Goal: Find specific page/section: Find specific page/section

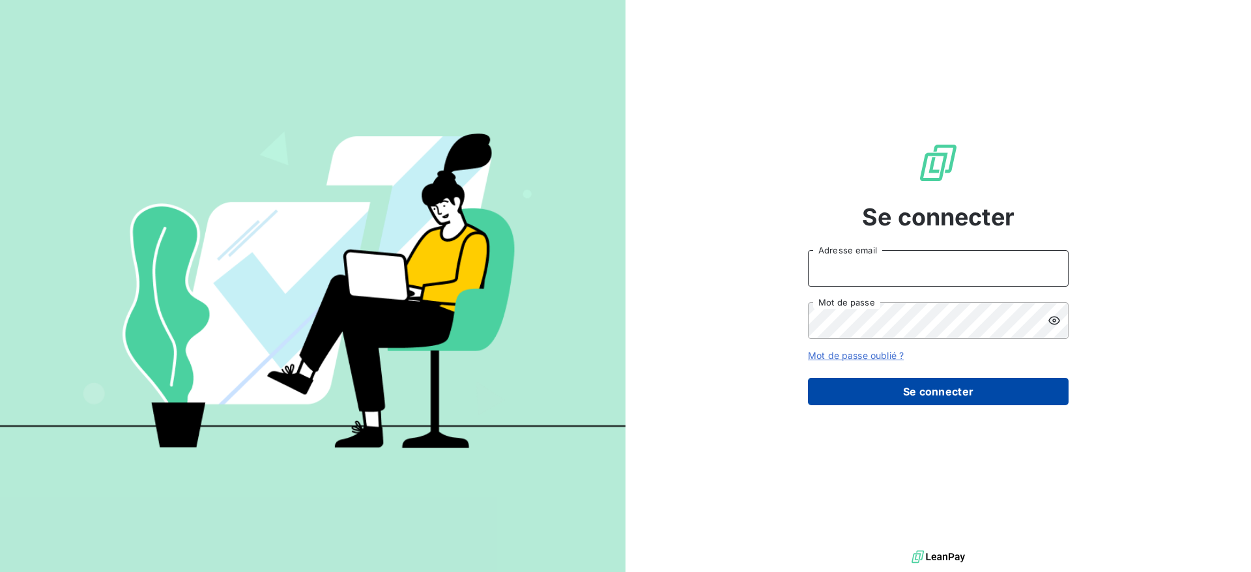
type input "[PERSON_NAME][EMAIL_ADDRESS][DOMAIN_NAME]"
click at [972, 384] on button "Se connecter" at bounding box center [938, 391] width 261 height 27
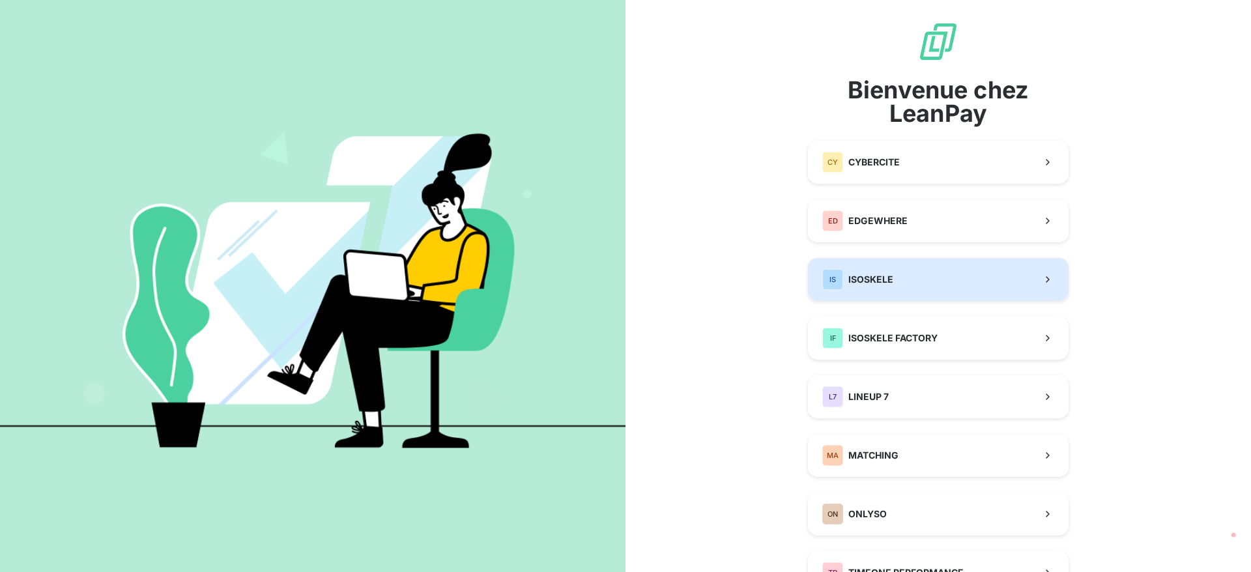
click at [949, 298] on button "IS ISOSKELE" at bounding box center [938, 279] width 261 height 43
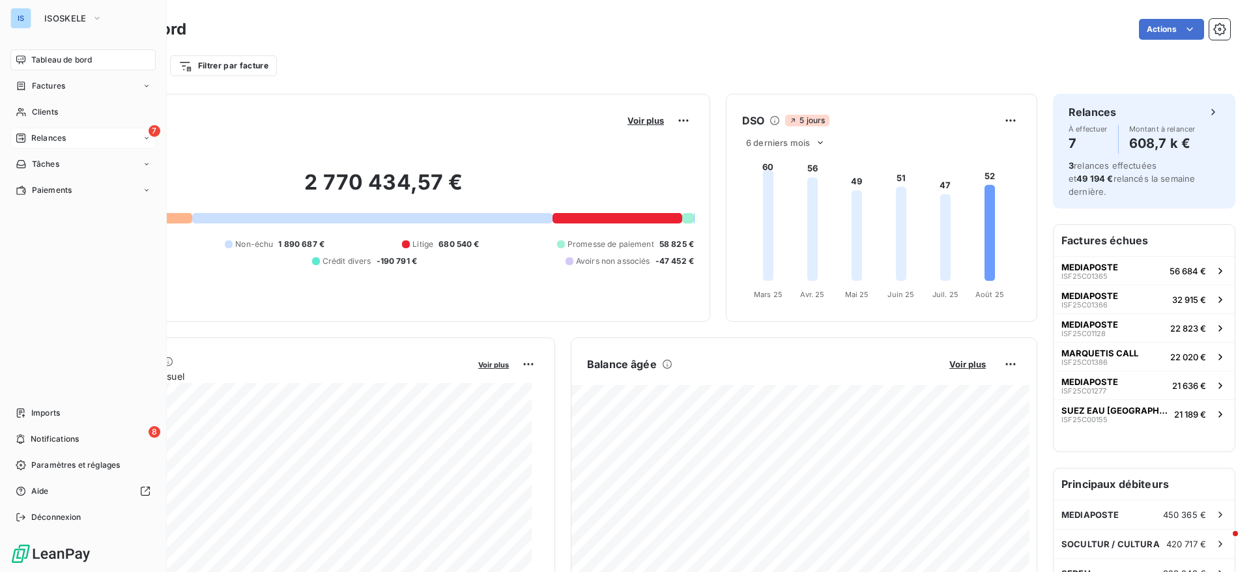
click at [20, 141] on icon at bounding box center [21, 138] width 10 height 10
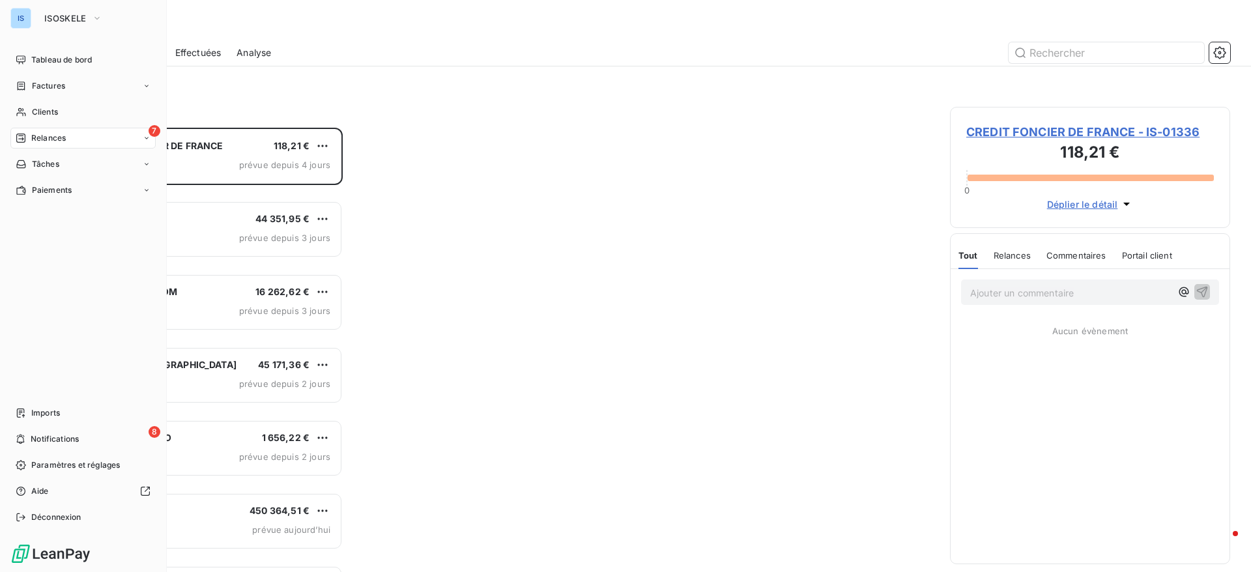
scroll to position [429, 265]
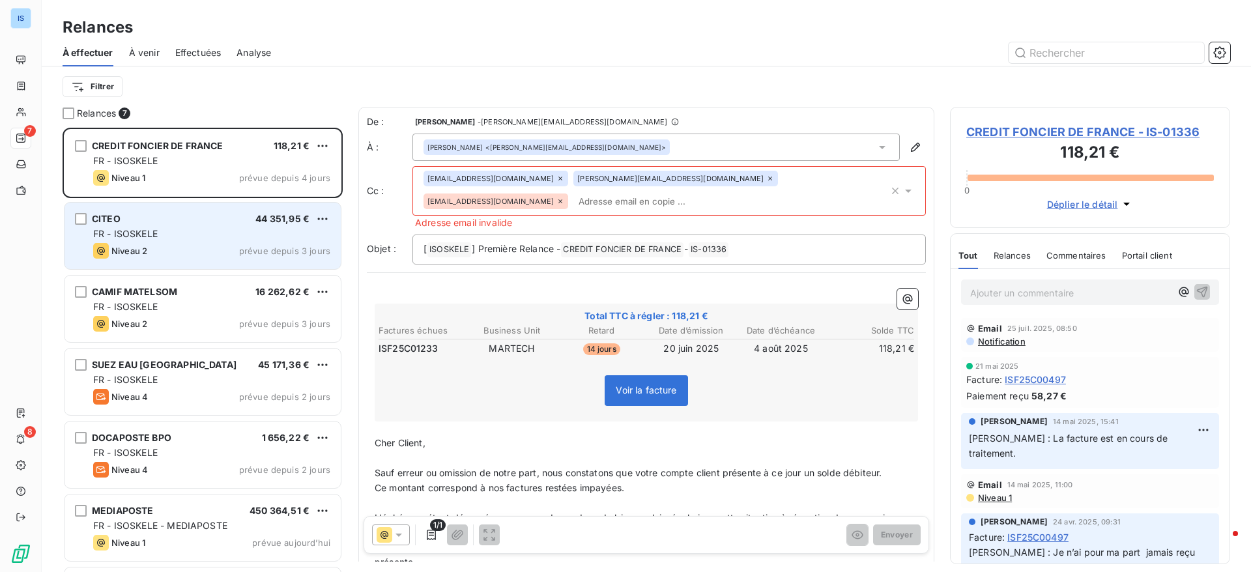
click at [193, 210] on div "CITEO 44 351,95 € FR - ISOSKELE Niveau 2 prévue depuis 3 jours" at bounding box center [203, 236] width 276 height 66
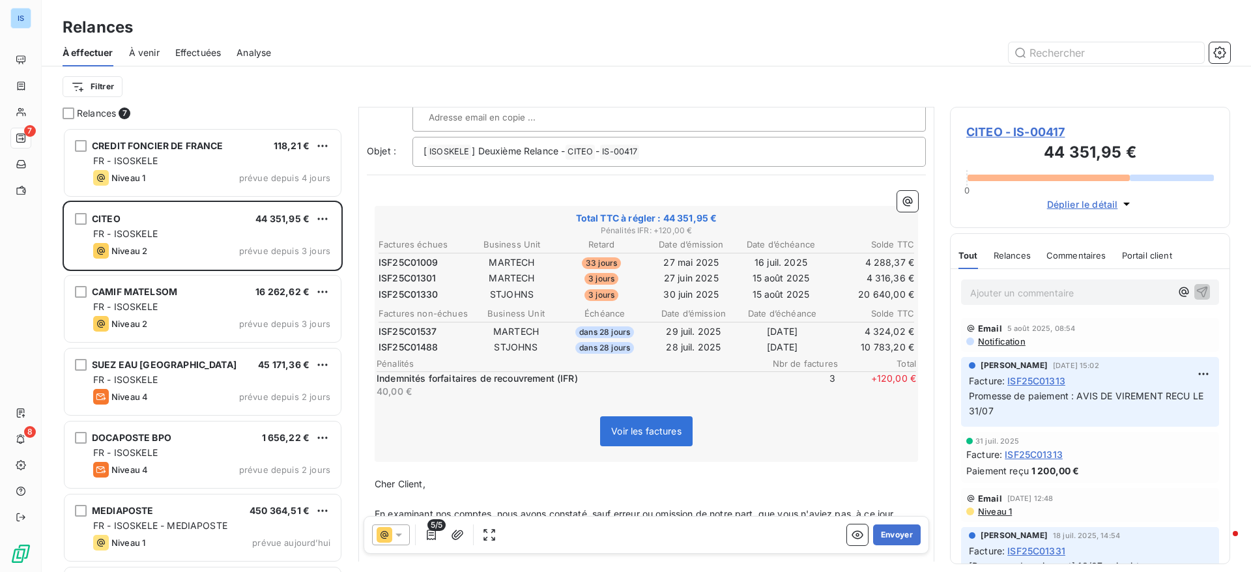
scroll to position [107, 0]
click at [883, 542] on button "Envoyer" at bounding box center [897, 534] width 48 height 21
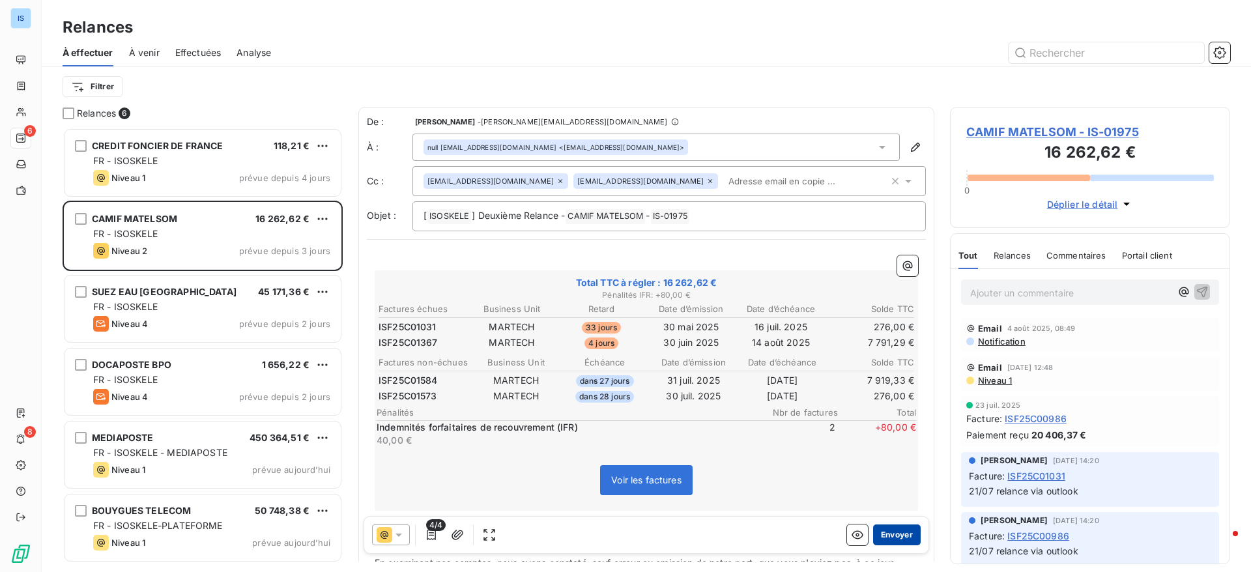
click at [874, 534] on button "Envoyer" at bounding box center [897, 534] width 48 height 21
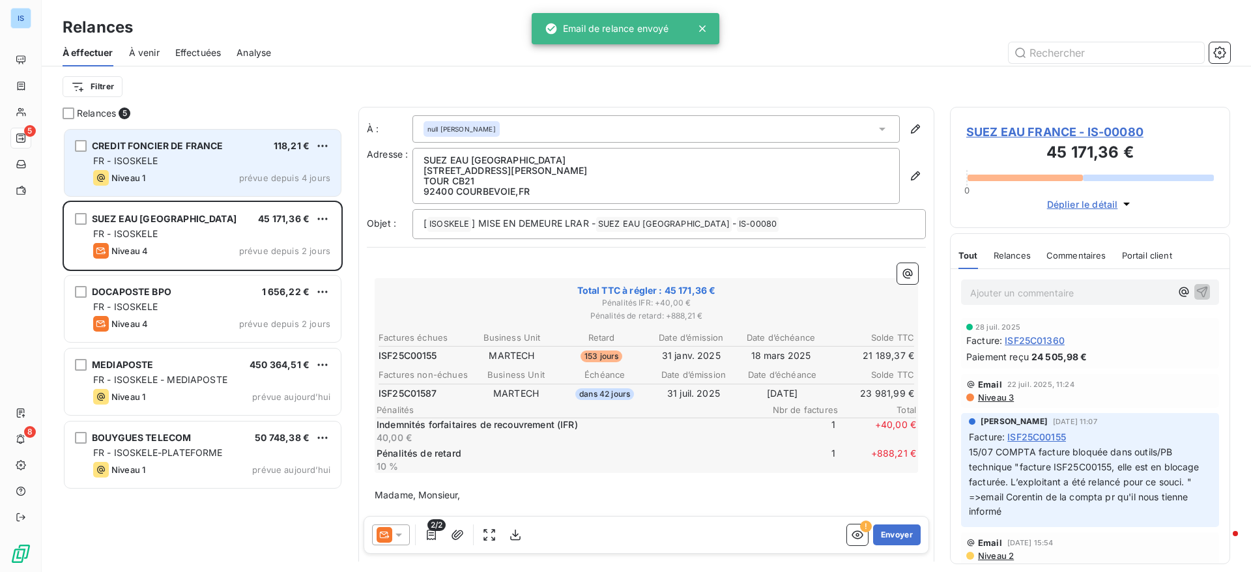
click at [202, 149] on span "CREDIT FONCIER DE FRANCE" at bounding box center [158, 145] width 132 height 11
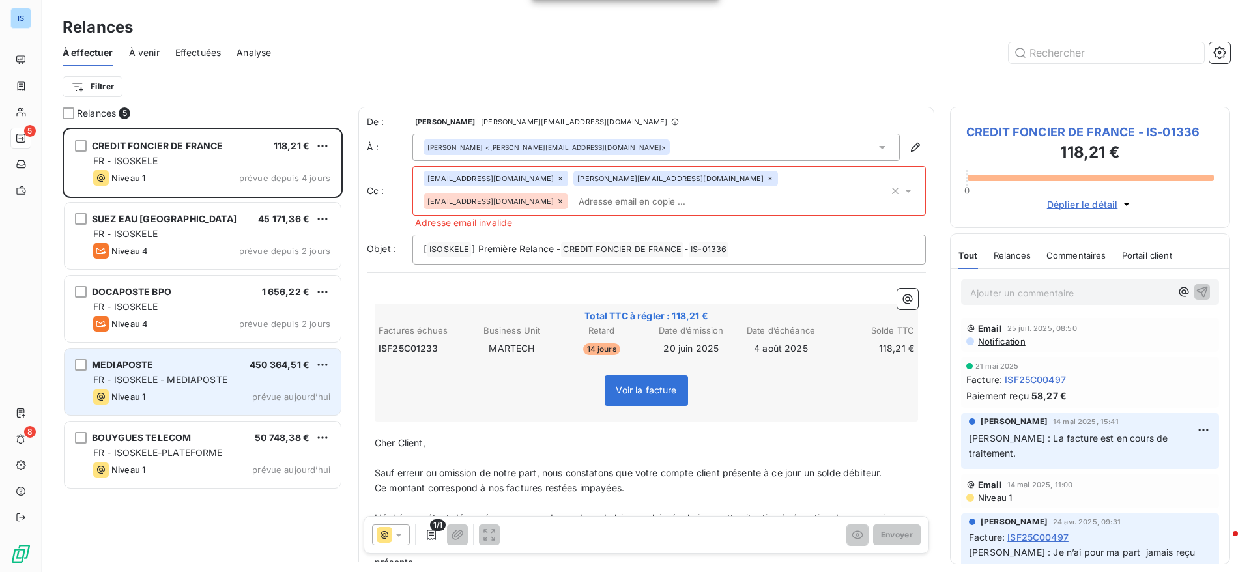
click at [186, 375] on span "FR - ISOSKELE - MEDIAPOSTE" at bounding box center [160, 379] width 134 height 11
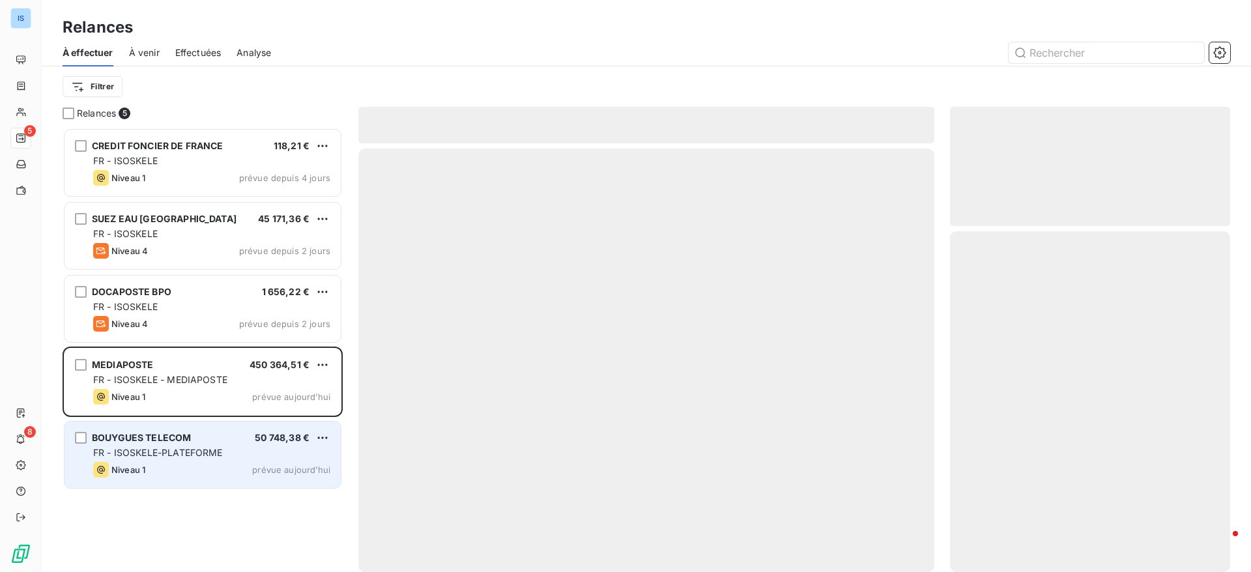
click at [184, 428] on div "BOUYGUES TELECOM 50 748,38 € FR - ISOSKELE-PLATEFORME Niveau 1 prévue aujourd’h…" at bounding box center [203, 455] width 276 height 66
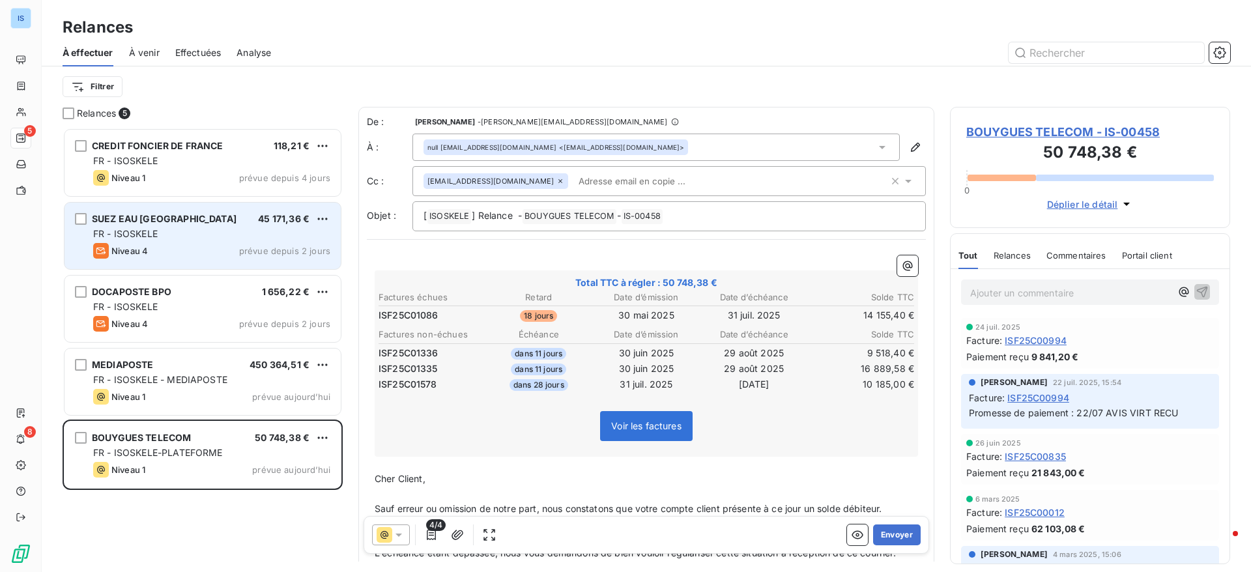
click at [172, 232] on div "FR - ISOSKELE" at bounding box center [211, 233] width 237 height 13
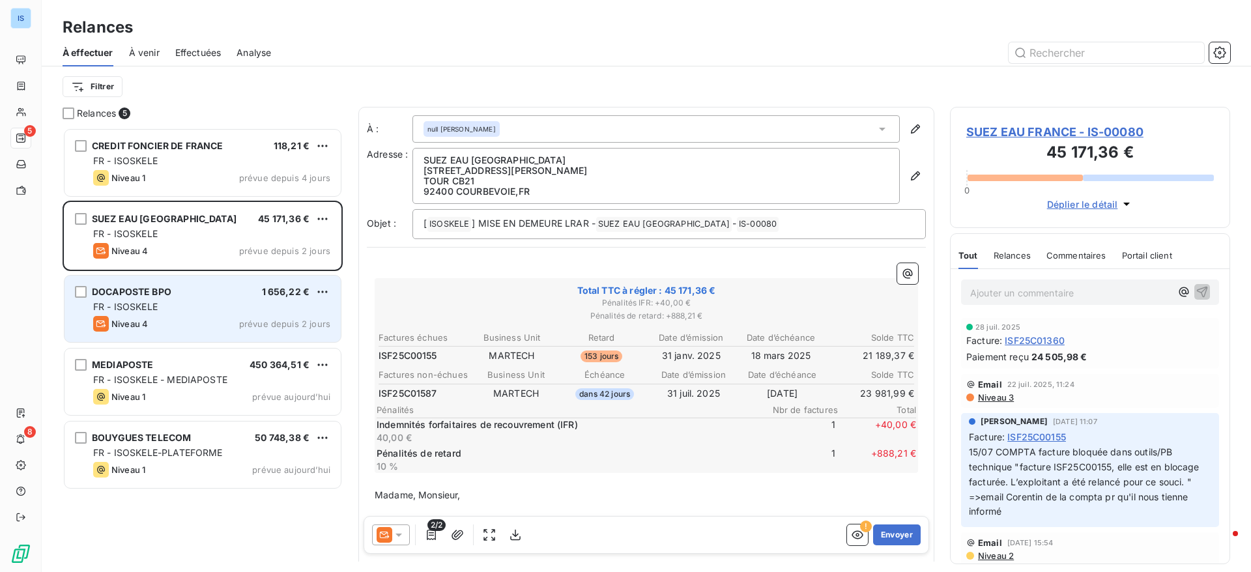
click at [216, 303] on div "FR - ISOSKELE" at bounding box center [211, 306] width 237 height 13
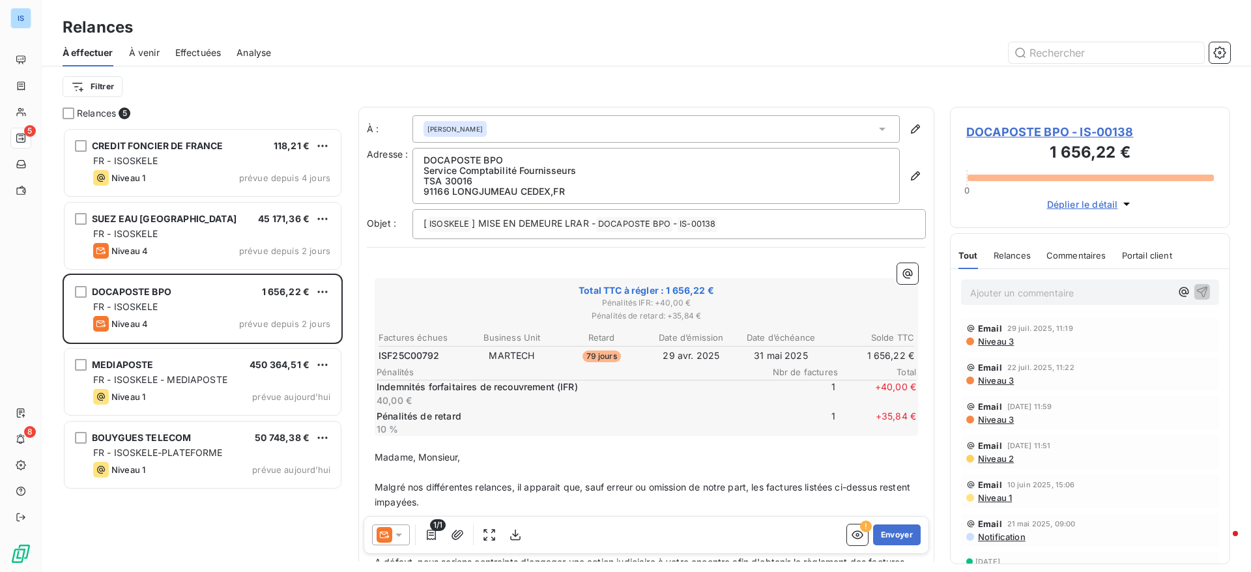
click at [1050, 291] on p "Ajouter un commentaire ﻿" at bounding box center [1070, 293] width 201 height 16
click at [1196, 291] on icon "button" at bounding box center [1202, 291] width 13 height 13
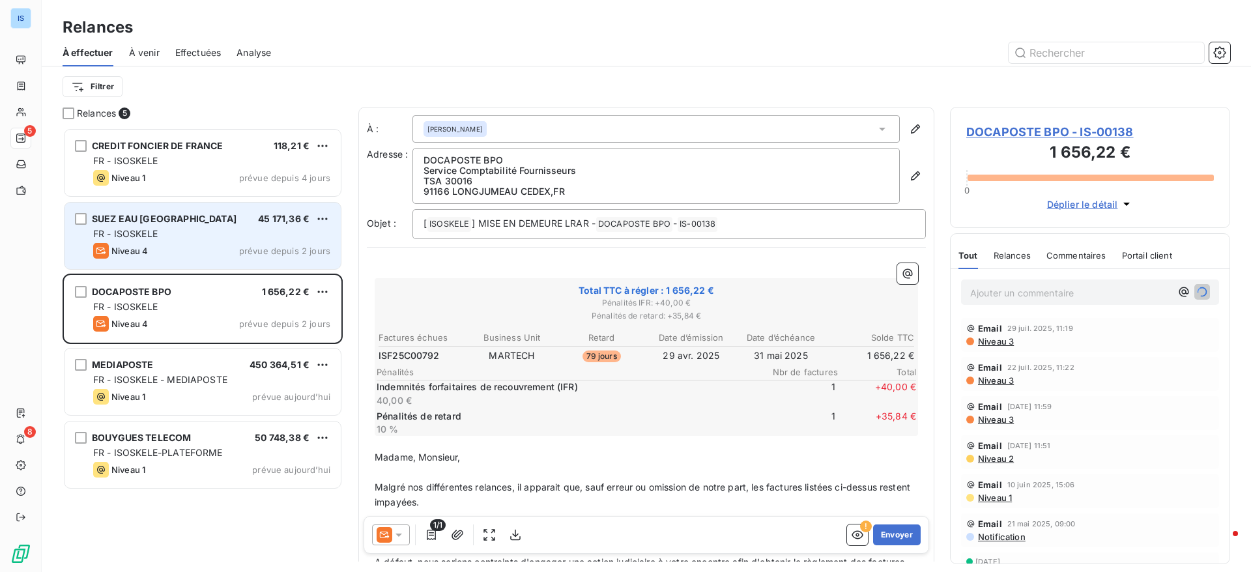
click at [116, 213] on span "SUEZ EAU FRANCE" at bounding box center [164, 218] width 145 height 11
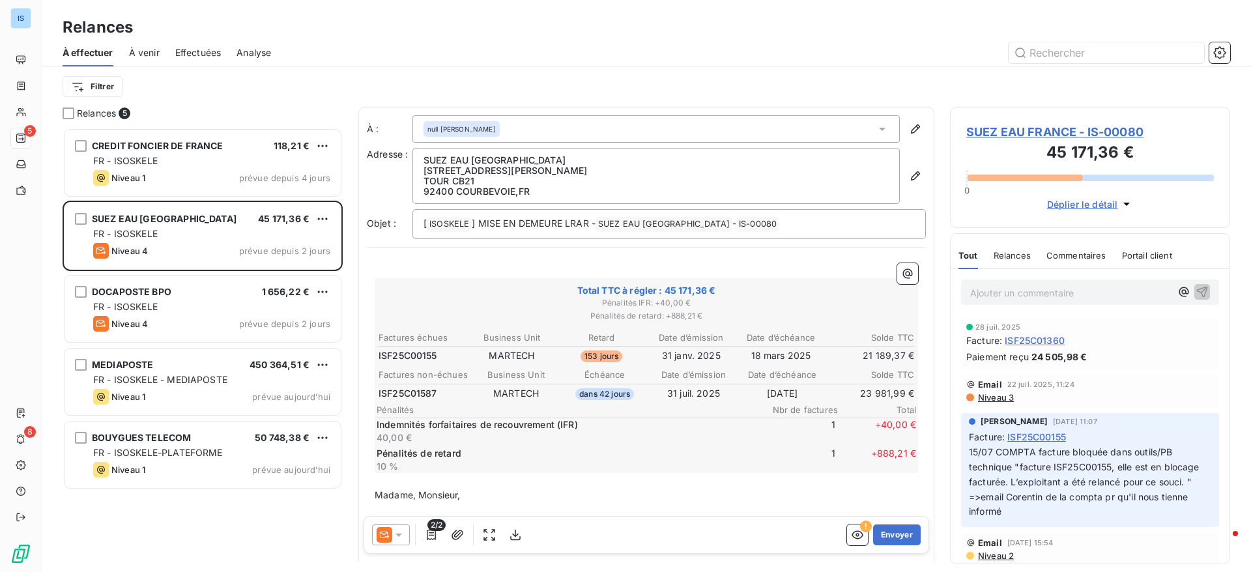
click at [1042, 283] on div "Ajouter un commentaire ﻿" at bounding box center [1070, 292] width 201 height 18
click at [1037, 285] on p "Ajouter un commentaire ﻿" at bounding box center [1070, 293] width 201 height 16
click at [1197, 288] on icon "button" at bounding box center [1202, 291] width 11 height 11
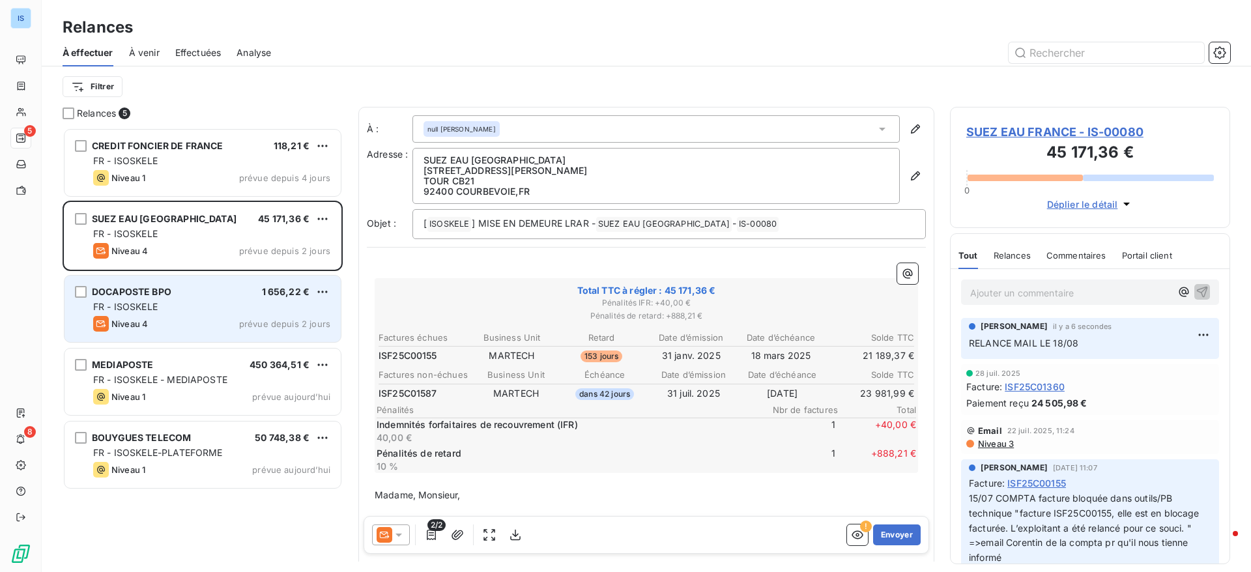
click at [162, 296] on span "DOCAPOSTE BPO" at bounding box center [131, 291] width 79 height 11
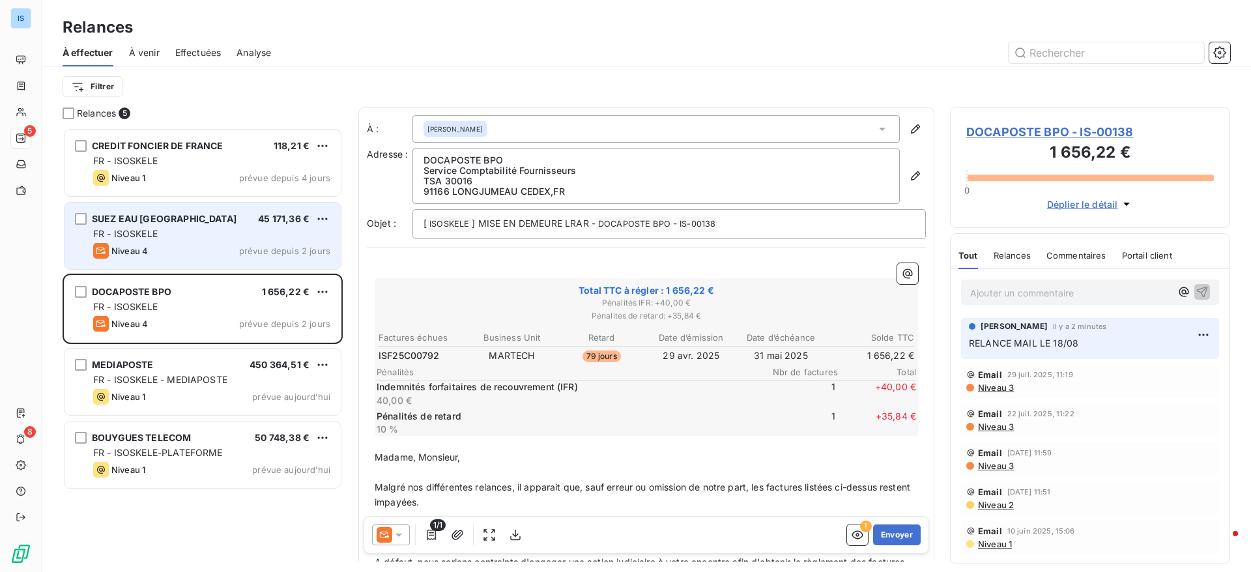
click at [169, 238] on div "FR - ISOSKELE" at bounding box center [211, 233] width 237 height 13
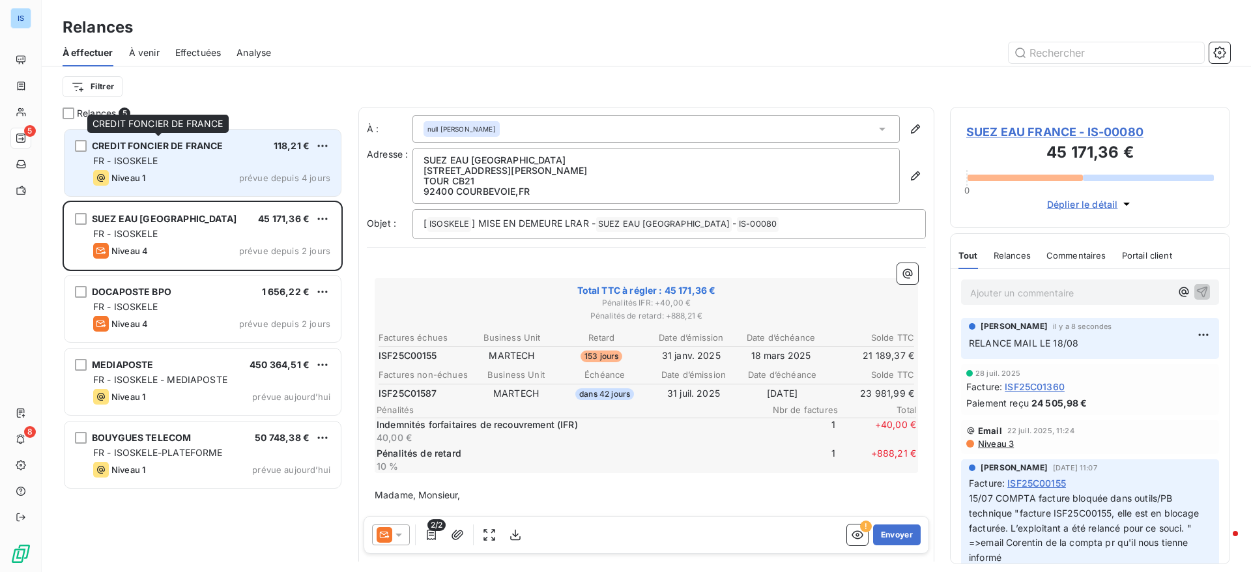
click at [188, 143] on span "CREDIT FONCIER DE FRANCE" at bounding box center [158, 145] width 132 height 11
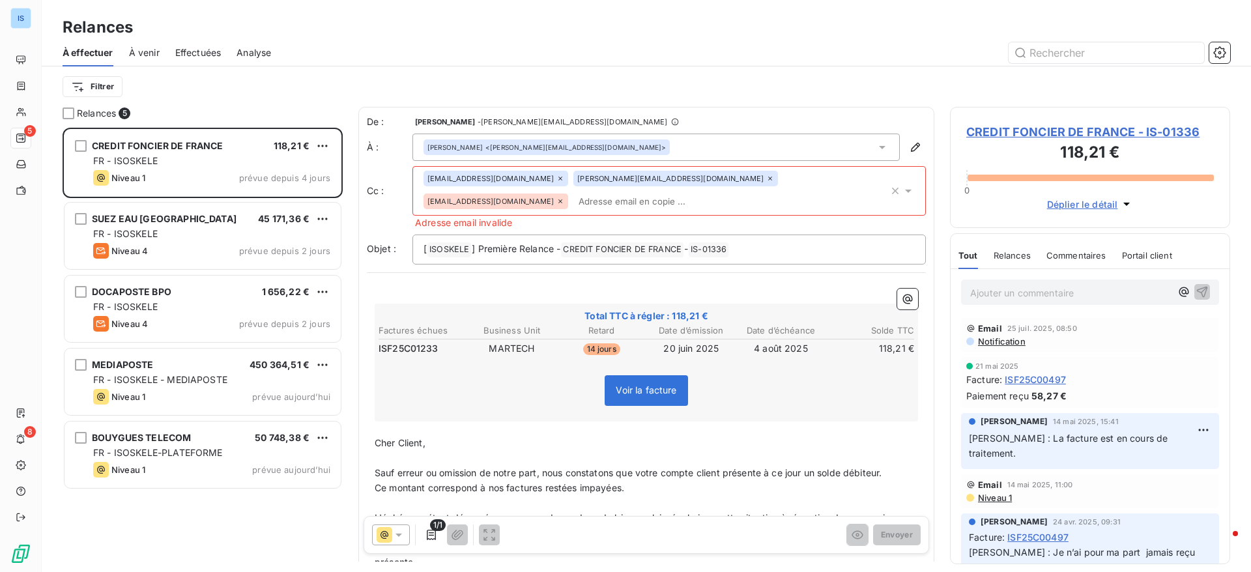
click at [564, 197] on icon at bounding box center [560, 201] width 8 height 8
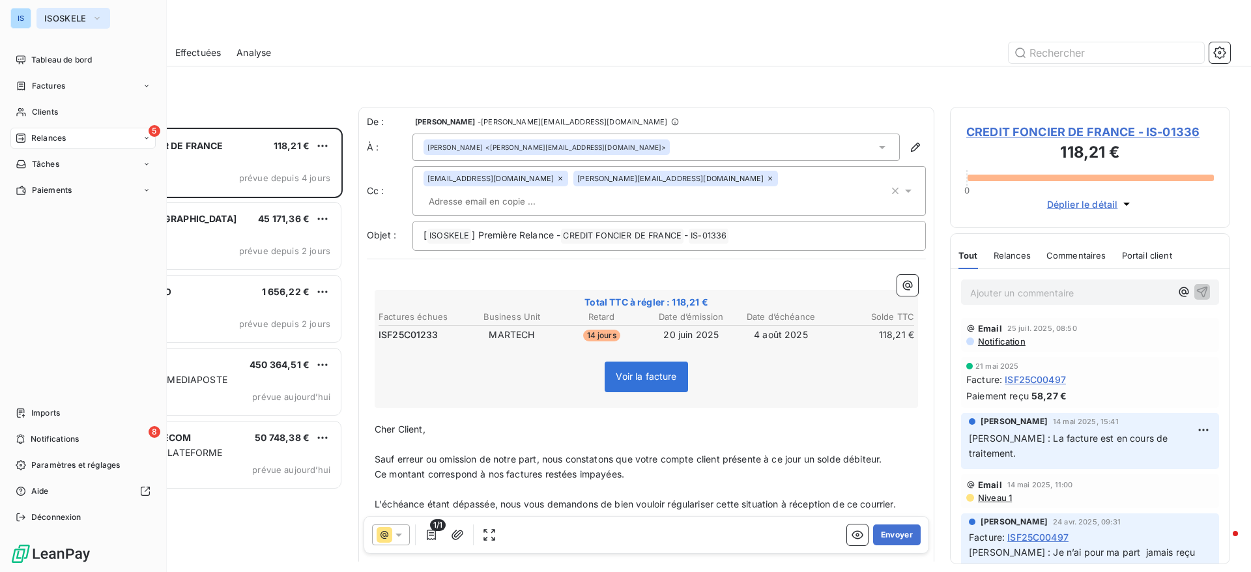
click at [61, 25] on button "ISOSKELE" at bounding box center [73, 18] width 74 height 21
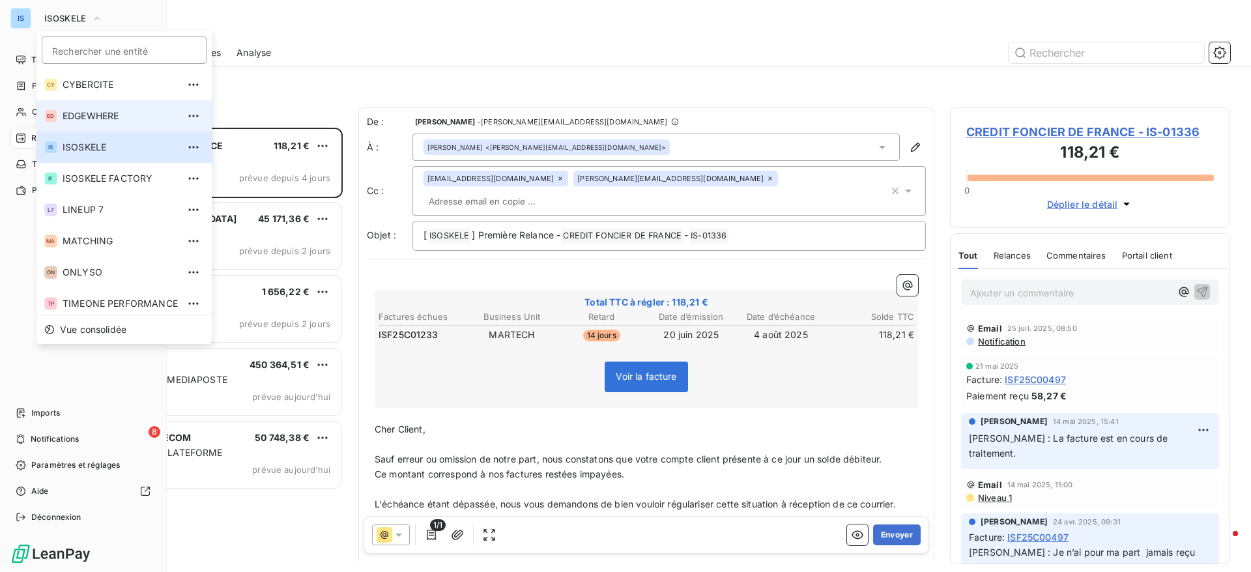
click at [88, 119] on span "EDGEWHERE" at bounding box center [120, 115] width 115 height 13
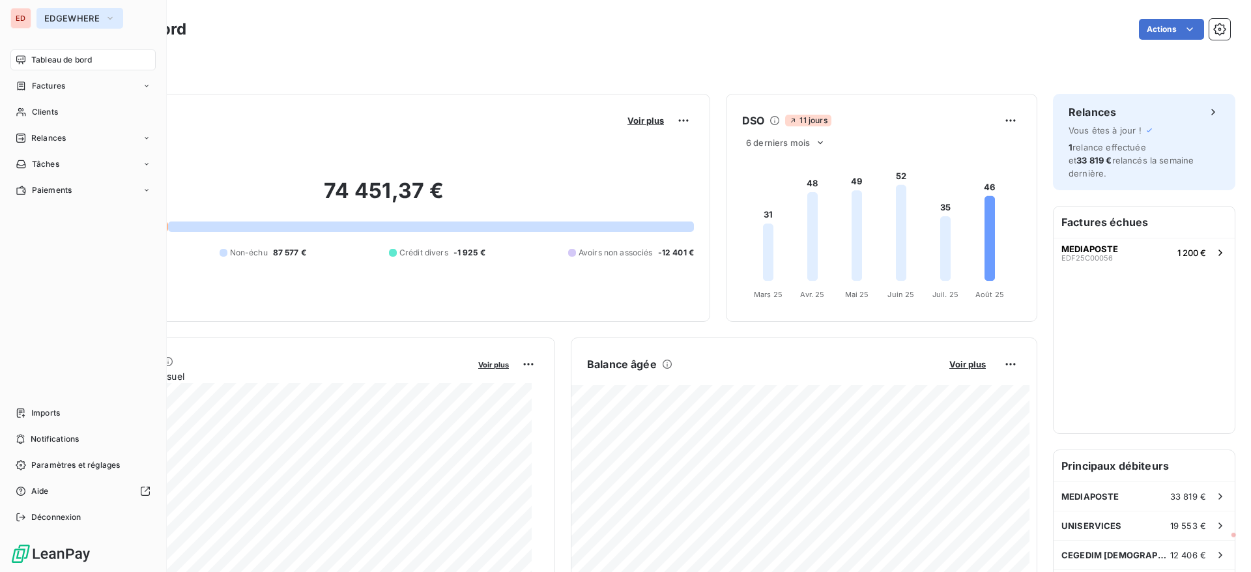
click at [66, 23] on button "EDGEWHERE" at bounding box center [79, 18] width 87 height 21
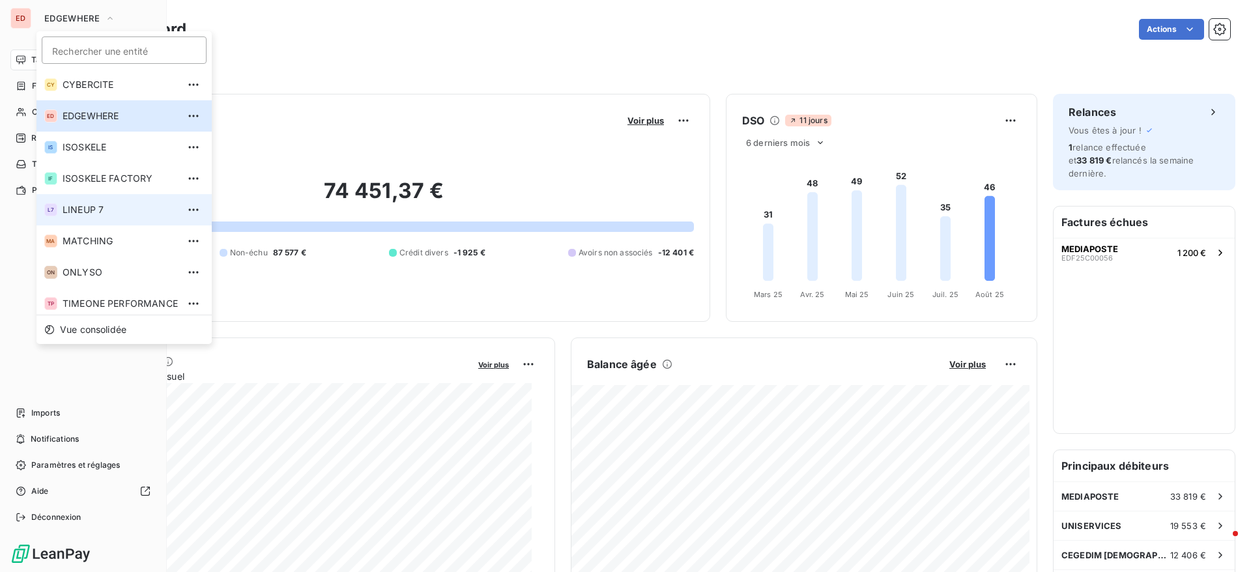
drag, startPoint x: 50, startPoint y: 226, endPoint x: 55, endPoint y: 218, distance: 9.1
click at [55, 218] on div "CY CYBERCITE ED EDGEWHERE IS ISOSKELE IF ISOSKELE FACTORY L7 LINEUP 7 MA MATCHI…" at bounding box center [123, 192] width 175 height 246
click at [55, 218] on li "L7 LINEUP 7" at bounding box center [123, 209] width 175 height 31
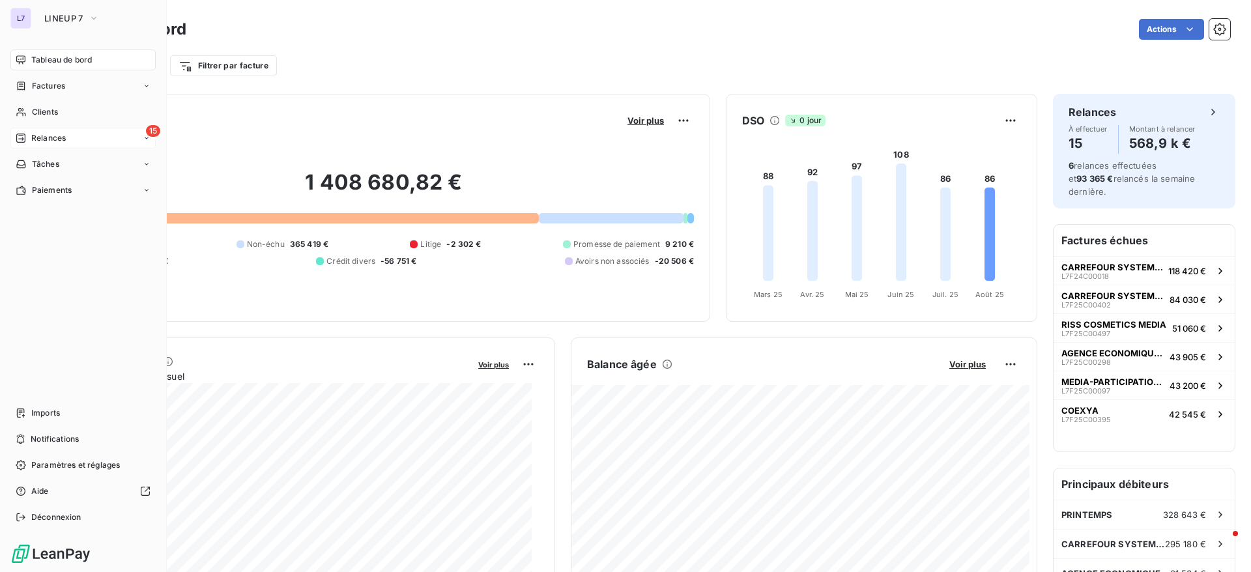
click at [29, 145] on div "15 Relances" at bounding box center [82, 138] width 145 height 21
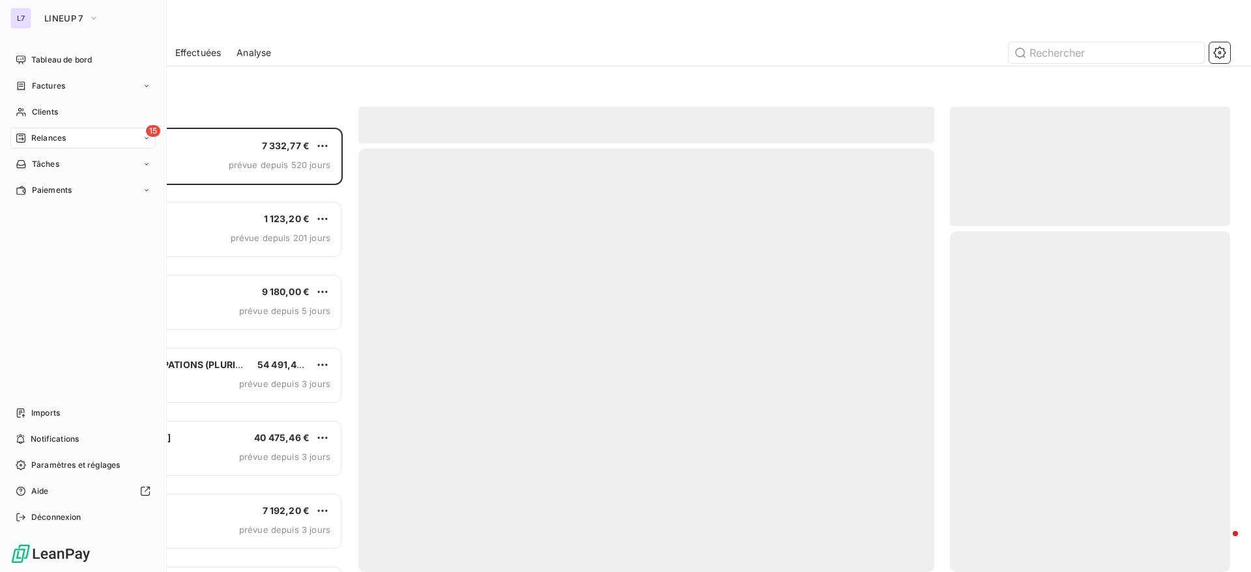
scroll to position [429, 265]
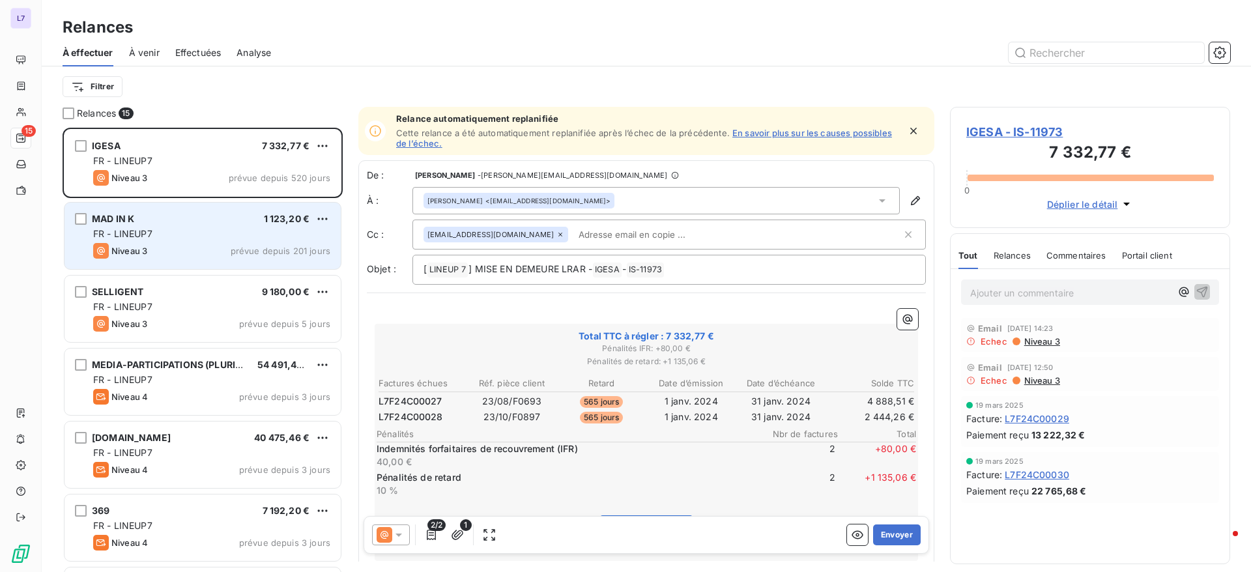
click at [224, 244] on div "Niveau 3 prévue depuis 201 jours" at bounding box center [211, 251] width 237 height 16
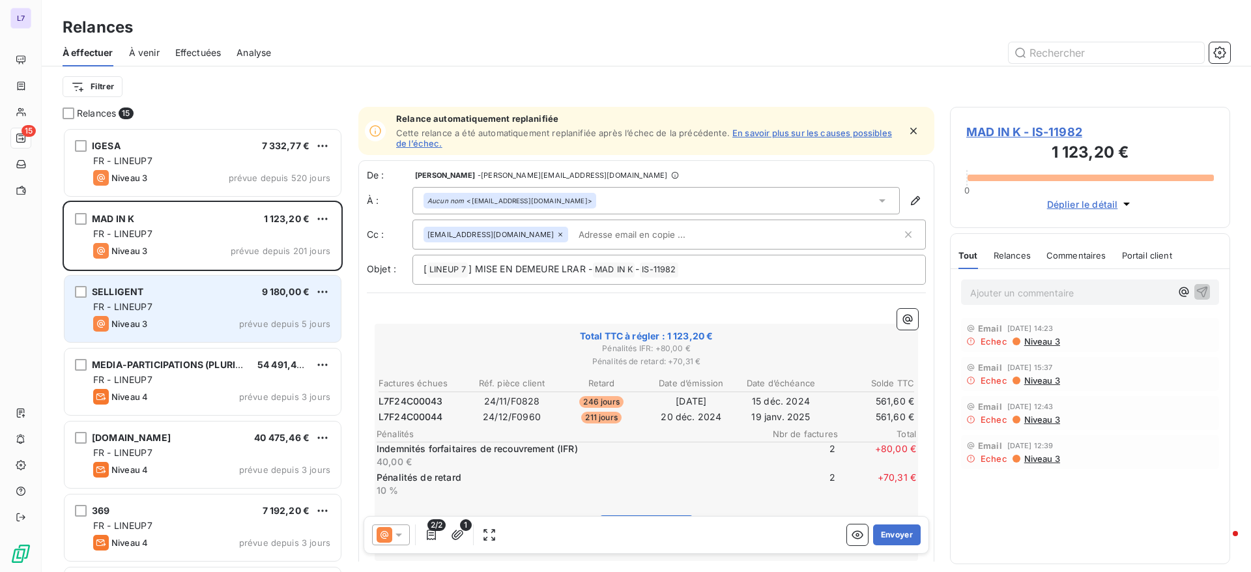
click at [198, 318] on div "Niveau 3 prévue depuis 5 jours" at bounding box center [211, 324] width 237 height 16
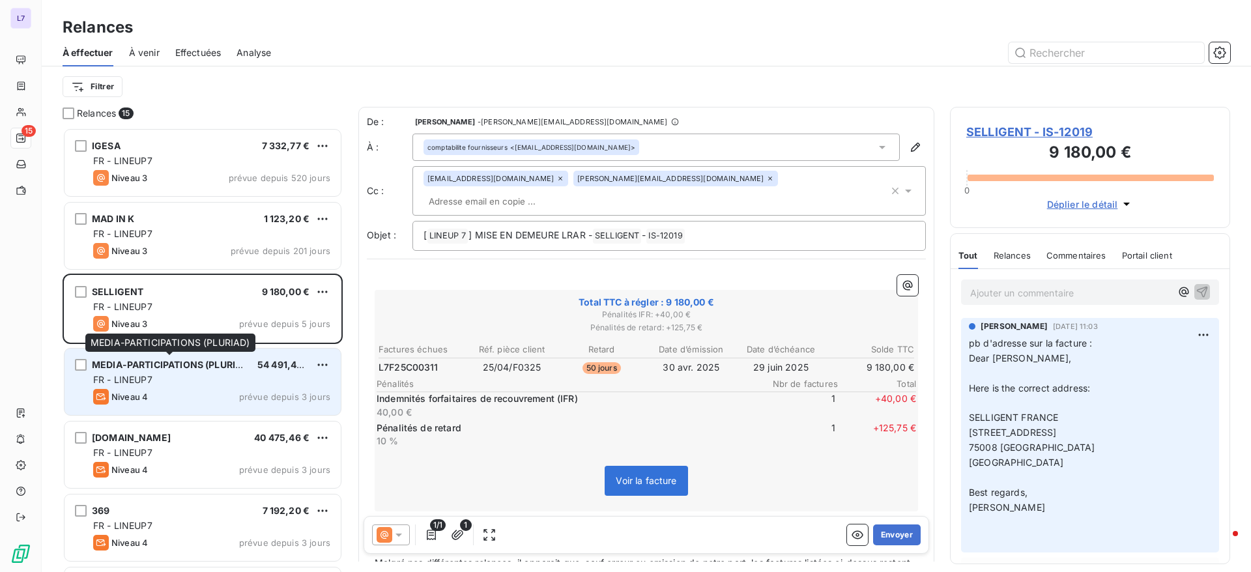
click at [190, 363] on span "MEDIA-PARTICIPATIONS (PLURIAD)" at bounding box center [172, 364] width 160 height 11
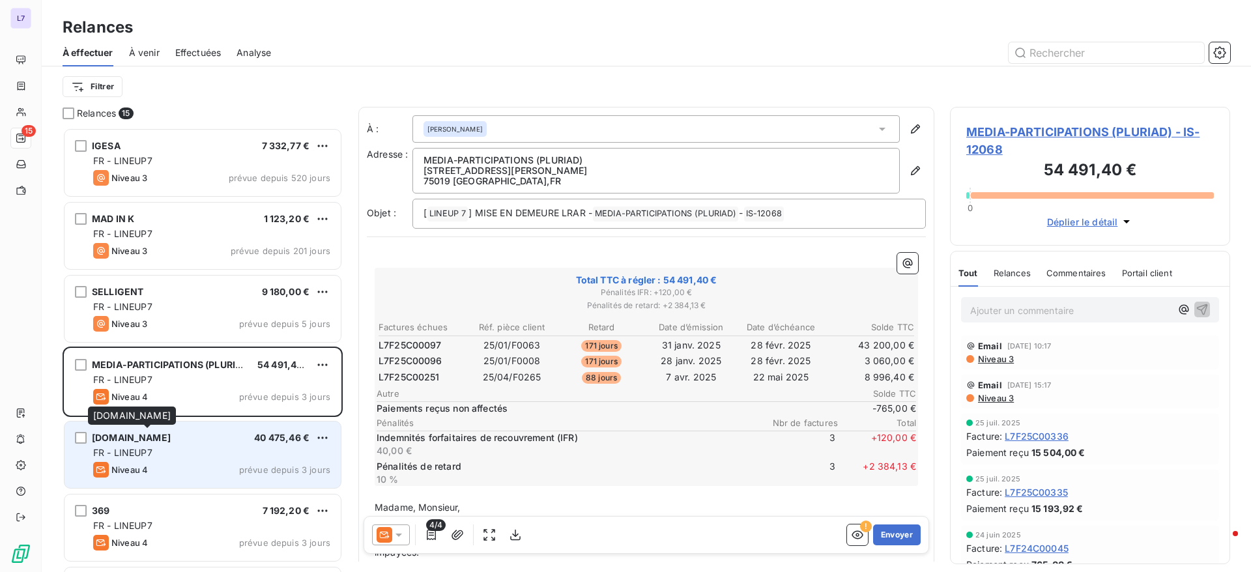
click at [171, 438] on span "[DOMAIN_NAME]" at bounding box center [131, 437] width 79 height 11
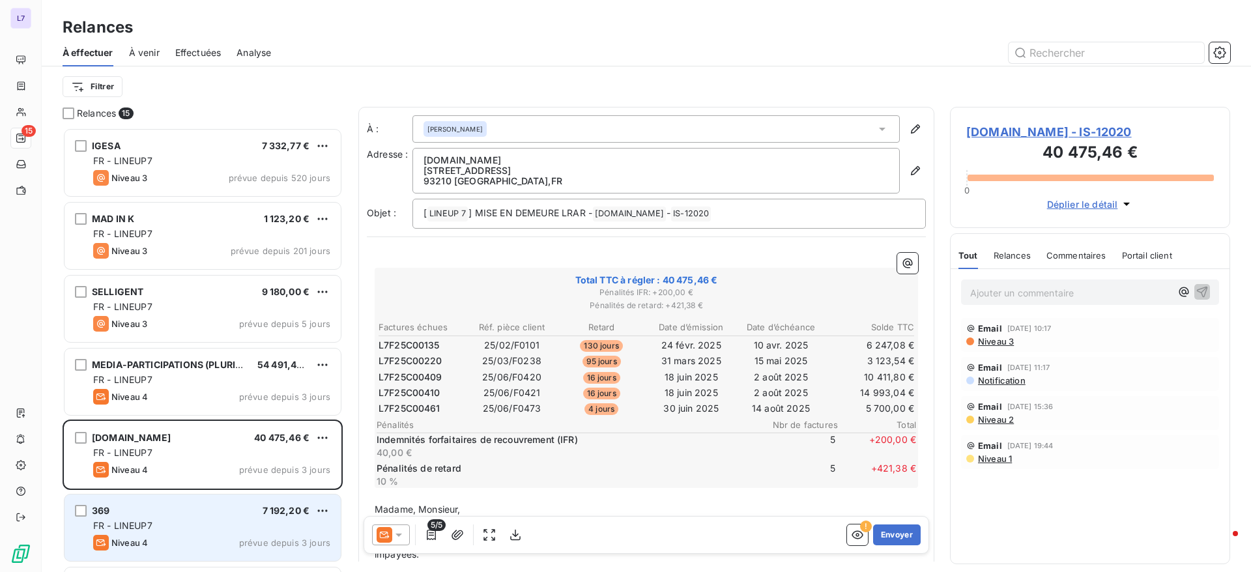
click at [241, 530] on div "FR - LINEUP7" at bounding box center [211, 525] width 237 height 13
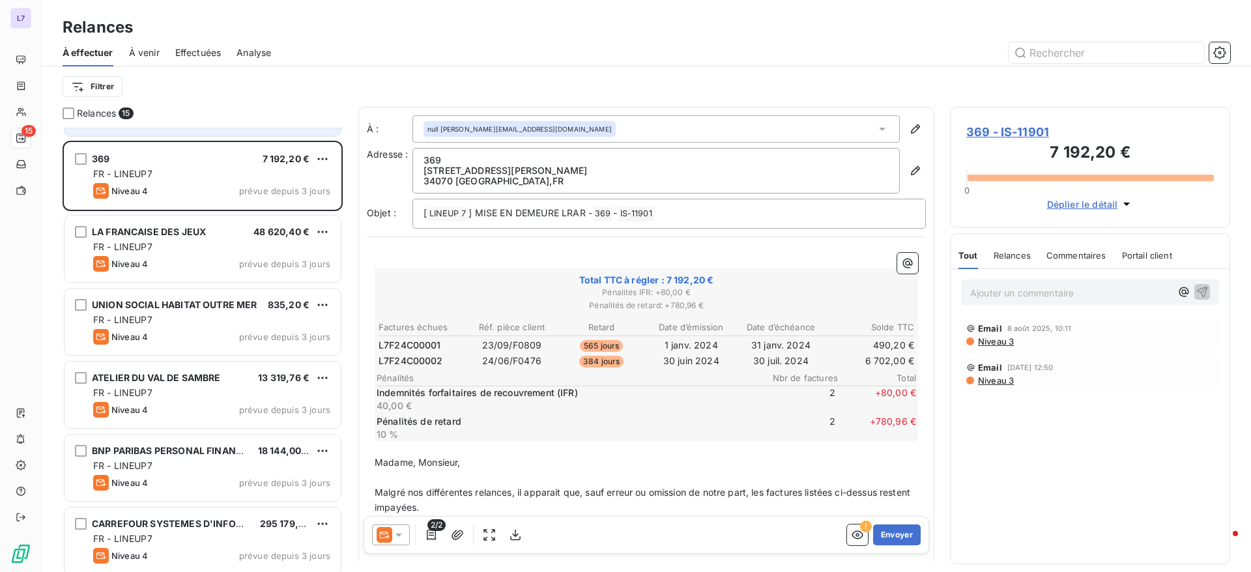
scroll to position [392, 0]
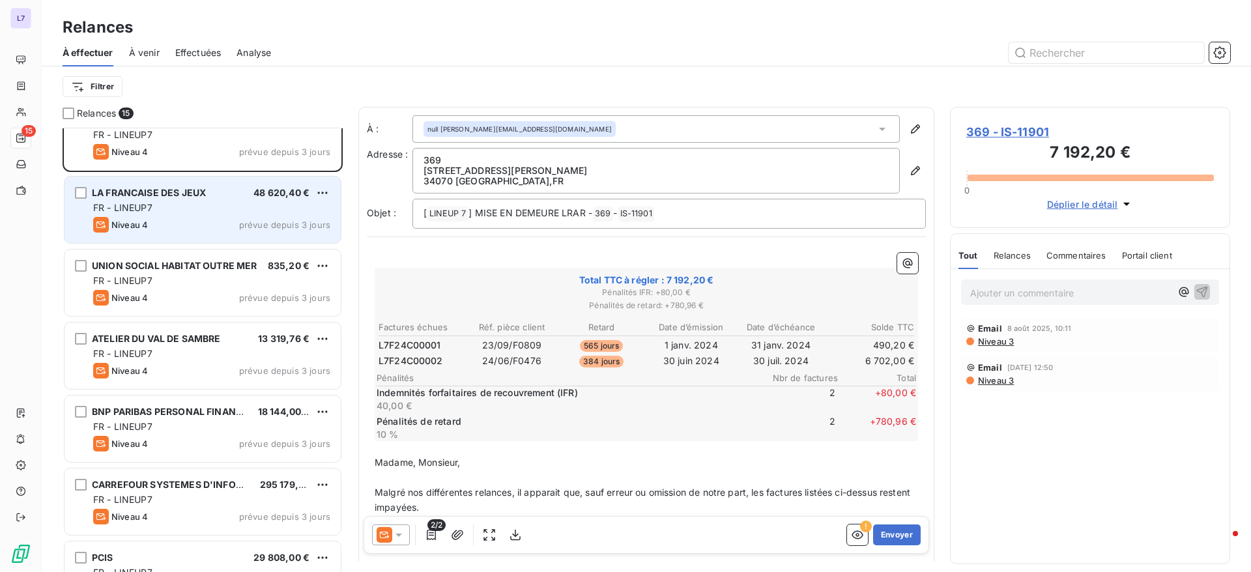
click at [168, 215] on div "LA FRANCAISE DES JEUX 48 620,40 € FR - LINEUP7 Niveau 4 prévue depuis 3 jours" at bounding box center [203, 210] width 276 height 66
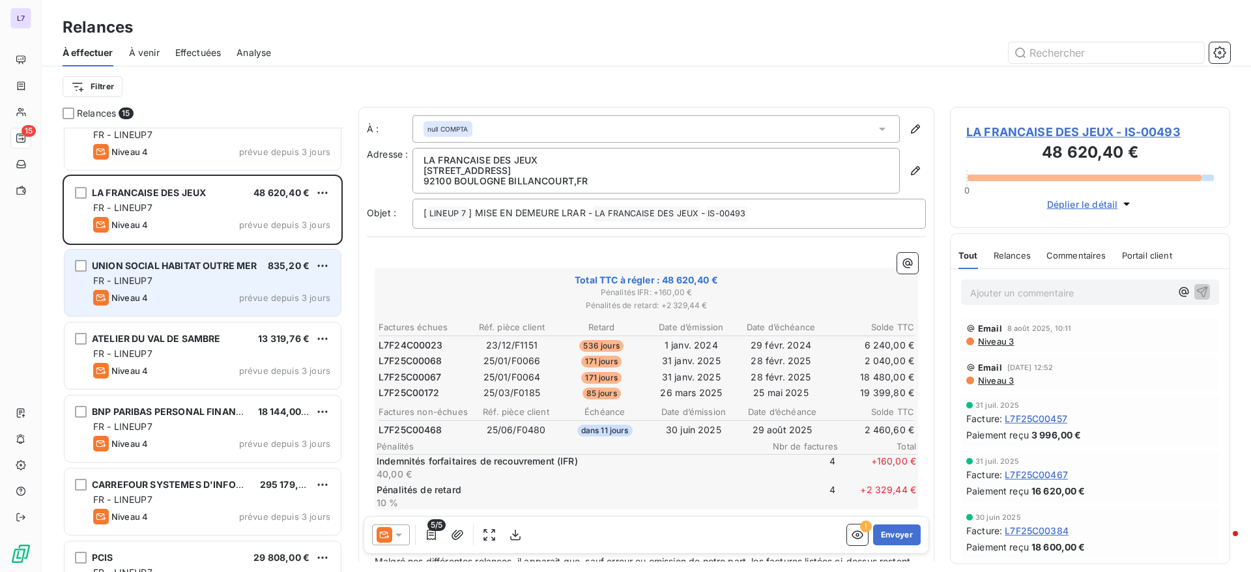
click at [162, 267] on span "UNION SOCIAL HABITAT OUTRE MER" at bounding box center [174, 265] width 165 height 11
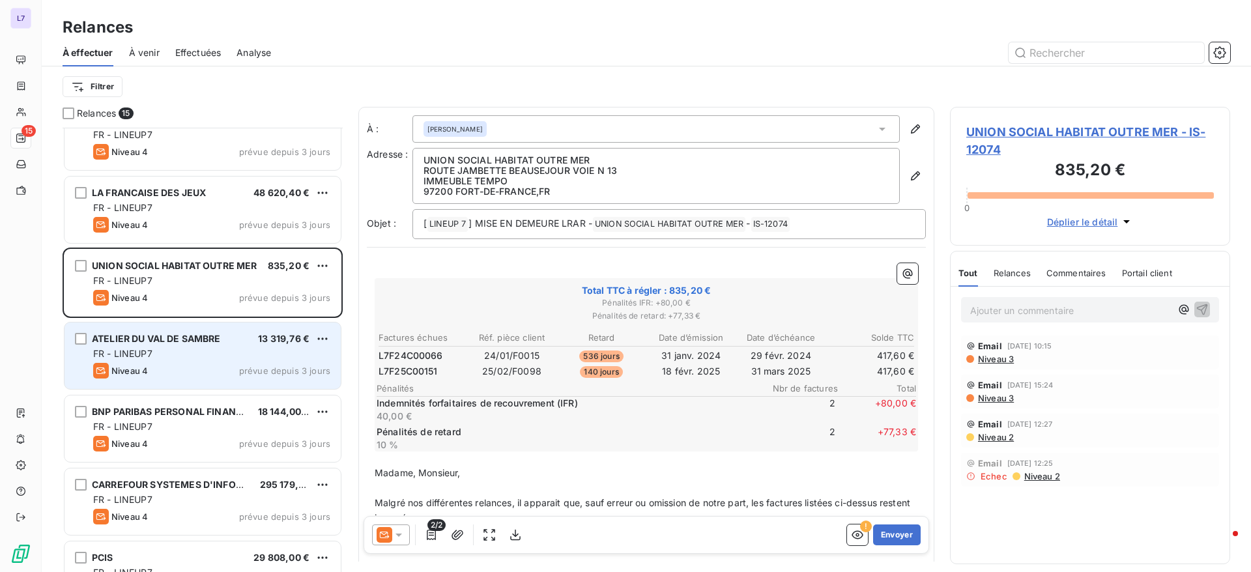
click at [147, 346] on div "ATELIER DU VAL DE SAMBRE 13 319,76 € FR - LINEUP7 Niveau 4 prévue depuis 3 jours" at bounding box center [203, 356] width 276 height 66
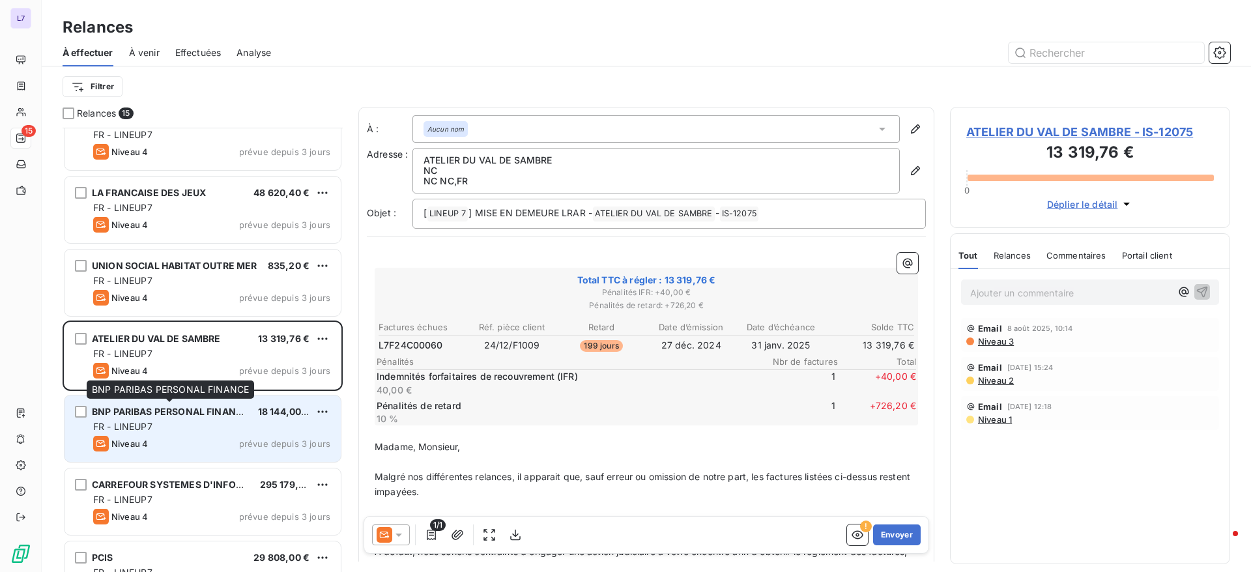
click at [143, 406] on span "BNP PARIBAS PERSONAL FINANCE" at bounding box center [170, 411] width 156 height 11
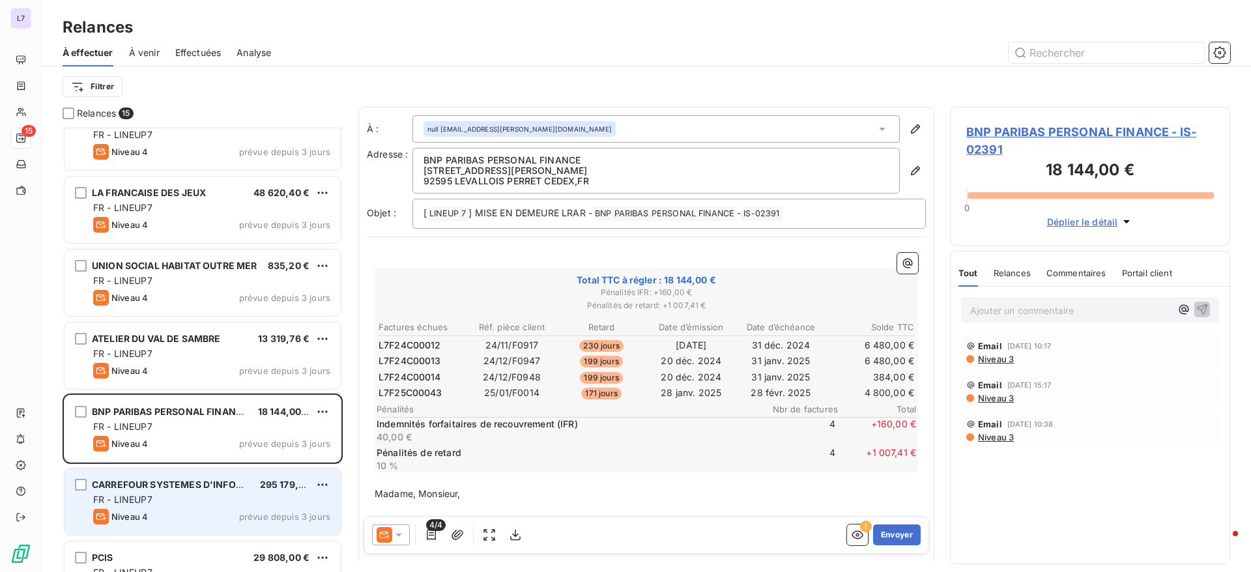
click at [142, 485] on span "CARREFOUR SYSTEMES D'INFORMATION" at bounding box center [186, 484] width 188 height 11
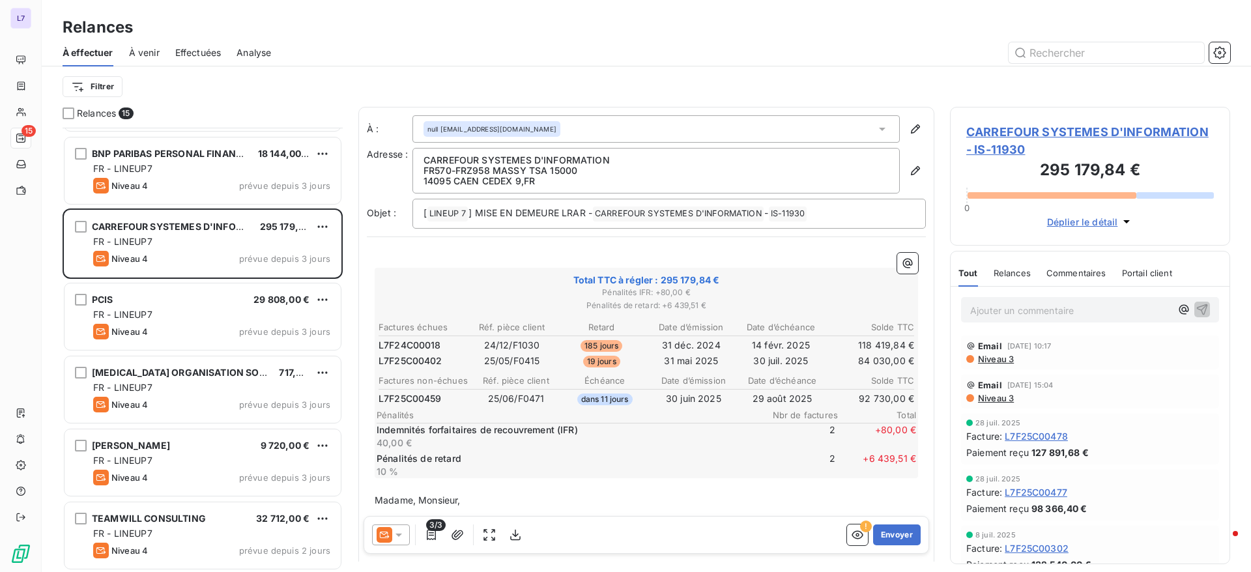
scroll to position [651, 0]
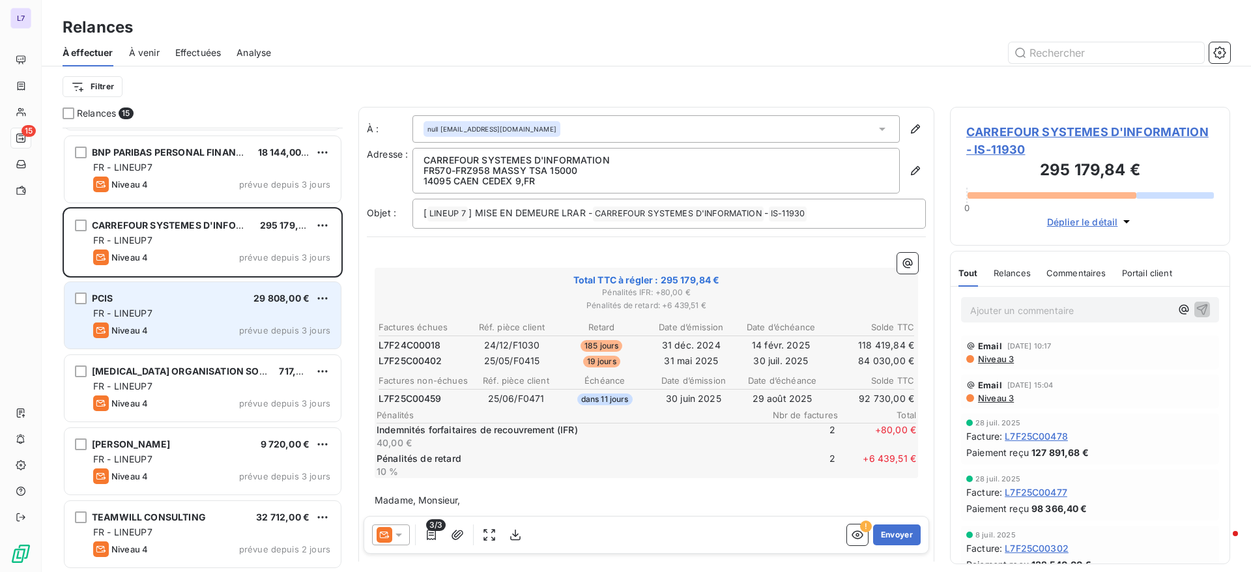
click at [197, 303] on div "PCIS 29 808,00 €" at bounding box center [211, 299] width 237 height 12
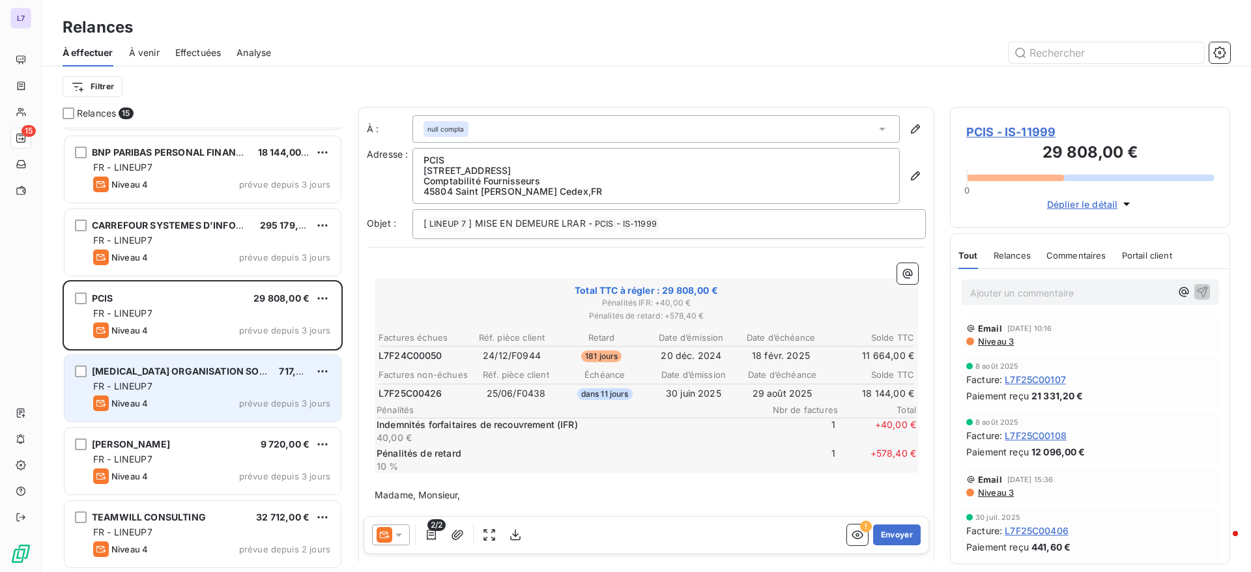
click at [186, 358] on div "[MEDICAL_DATA] ORGANISATION SOUTIEN COS 717,60 € FR - LINEUP7 Niveau 4 prévue d…" at bounding box center [203, 388] width 276 height 66
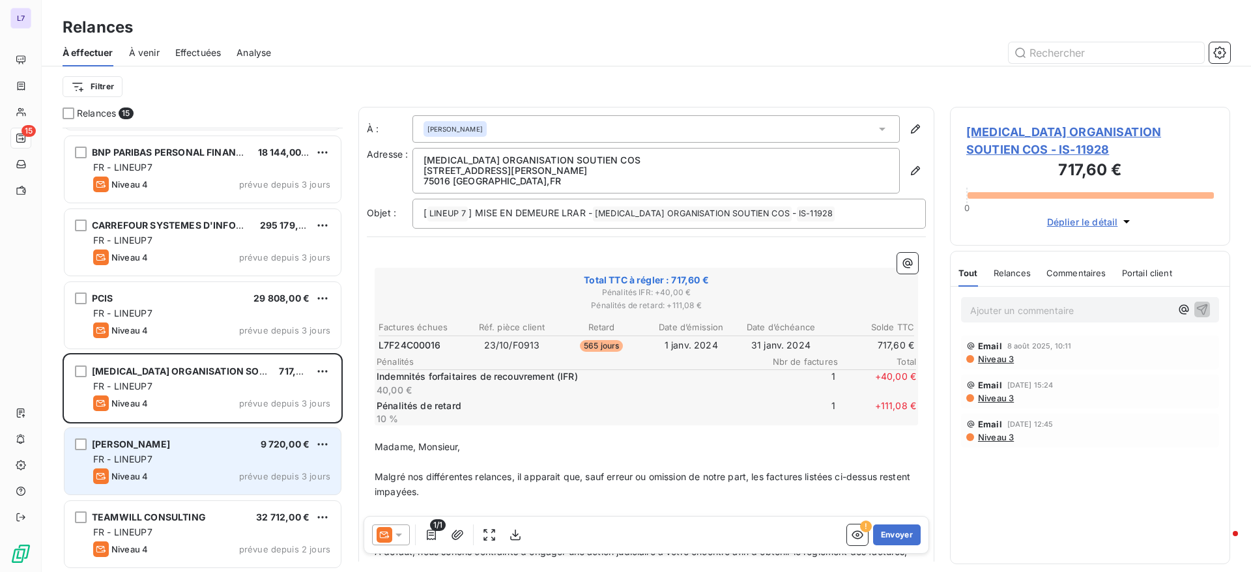
click at [168, 444] on div "JULES 9 720,00 €" at bounding box center [211, 444] width 237 height 12
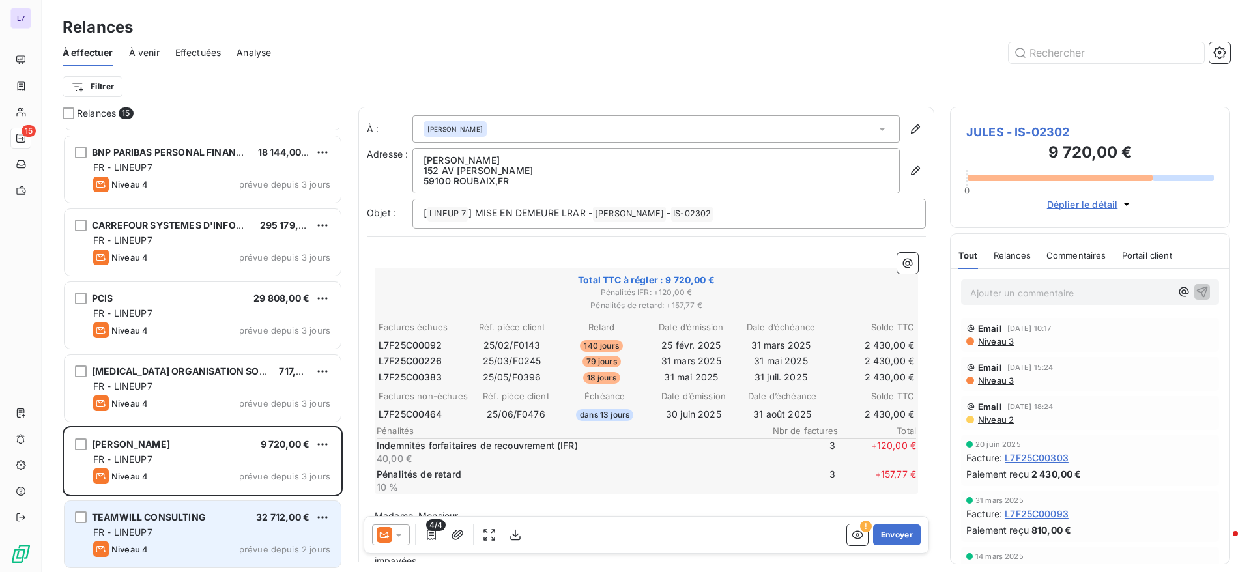
click at [155, 521] on span "TEAMWILL CONSULTING" at bounding box center [149, 516] width 114 height 11
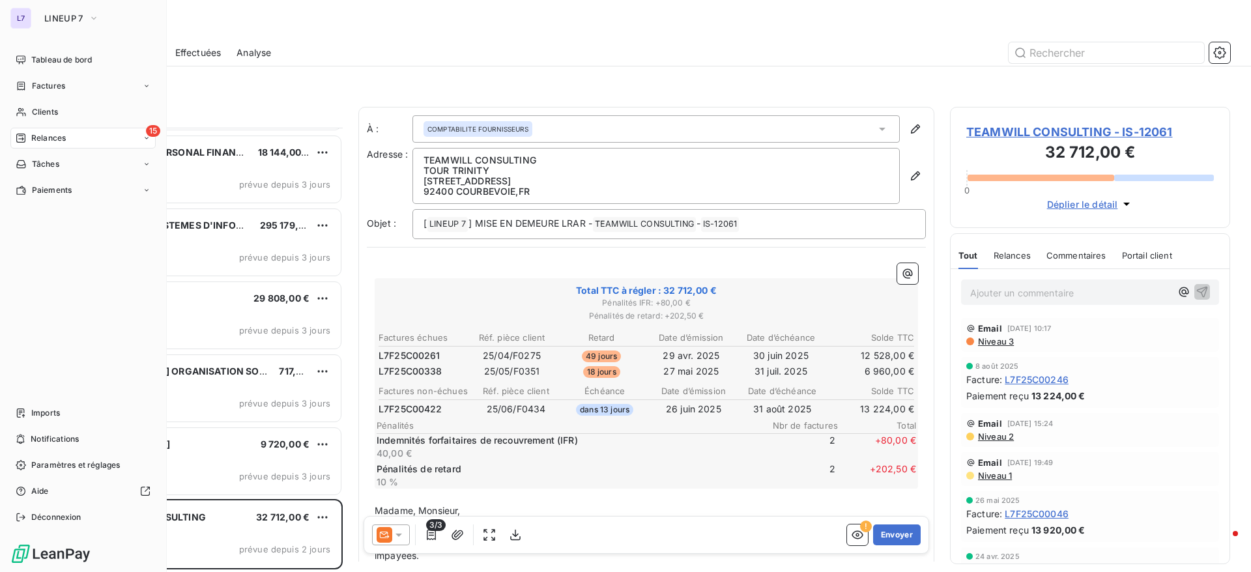
click at [79, 46] on div "L7 LINEUP 7 Tableau de bord Factures Clients 15 Relances Tâches Paiements Impor…" at bounding box center [83, 286] width 167 height 572
click at [74, 63] on span "Tableau de bord" at bounding box center [61, 60] width 61 height 12
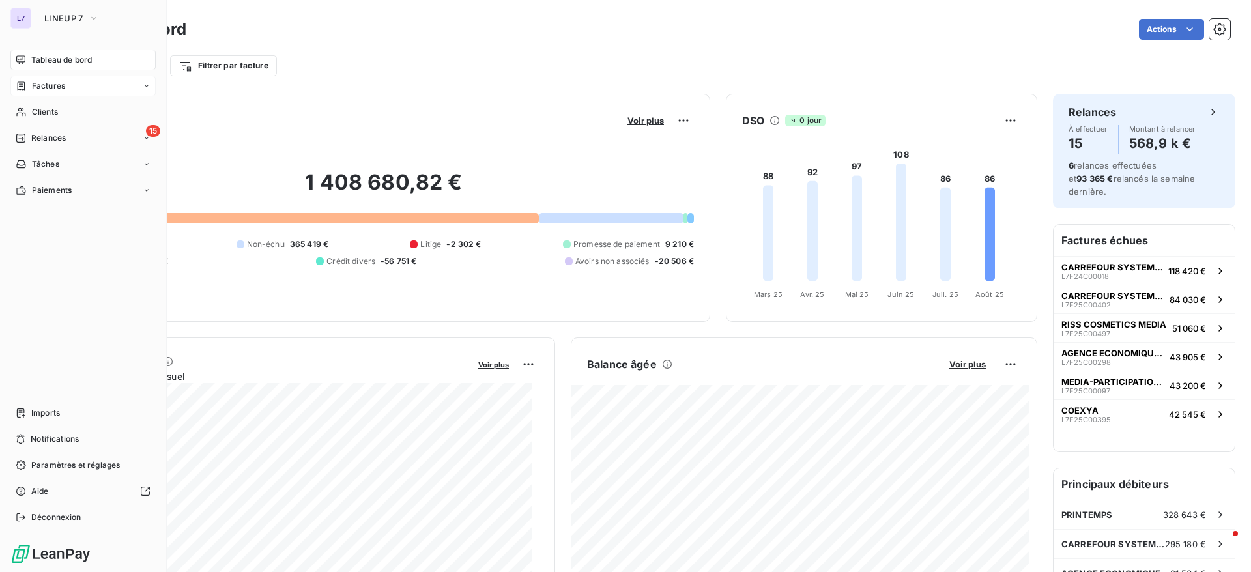
click at [59, 83] on span "Factures" at bounding box center [48, 86] width 33 height 12
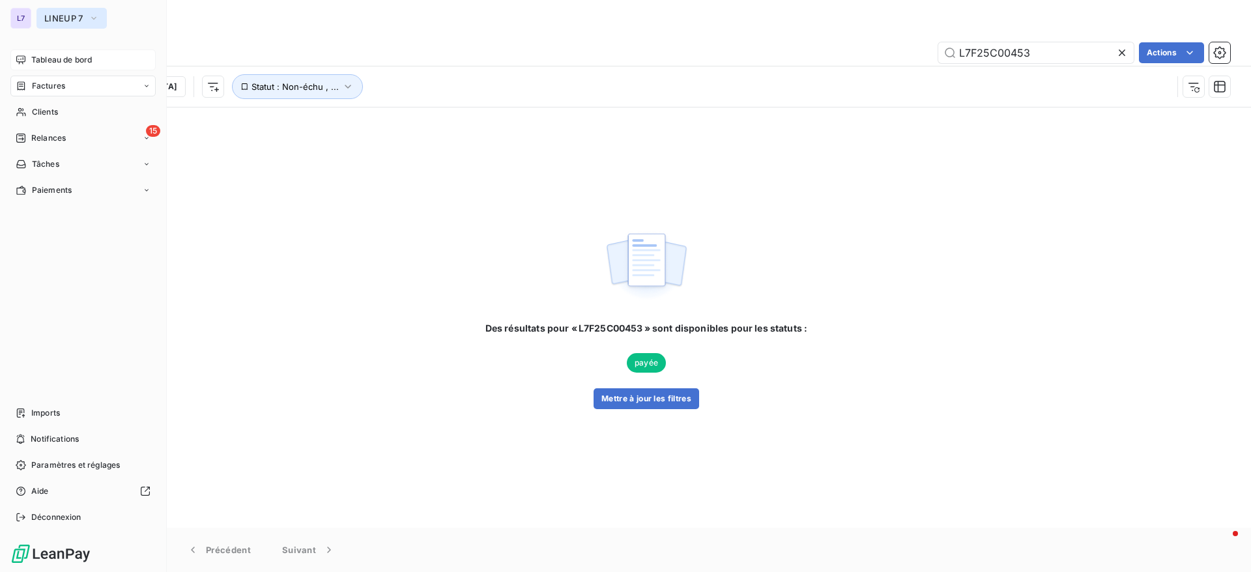
click at [53, 8] on button "LINEUP 7" at bounding box center [71, 18] width 70 height 21
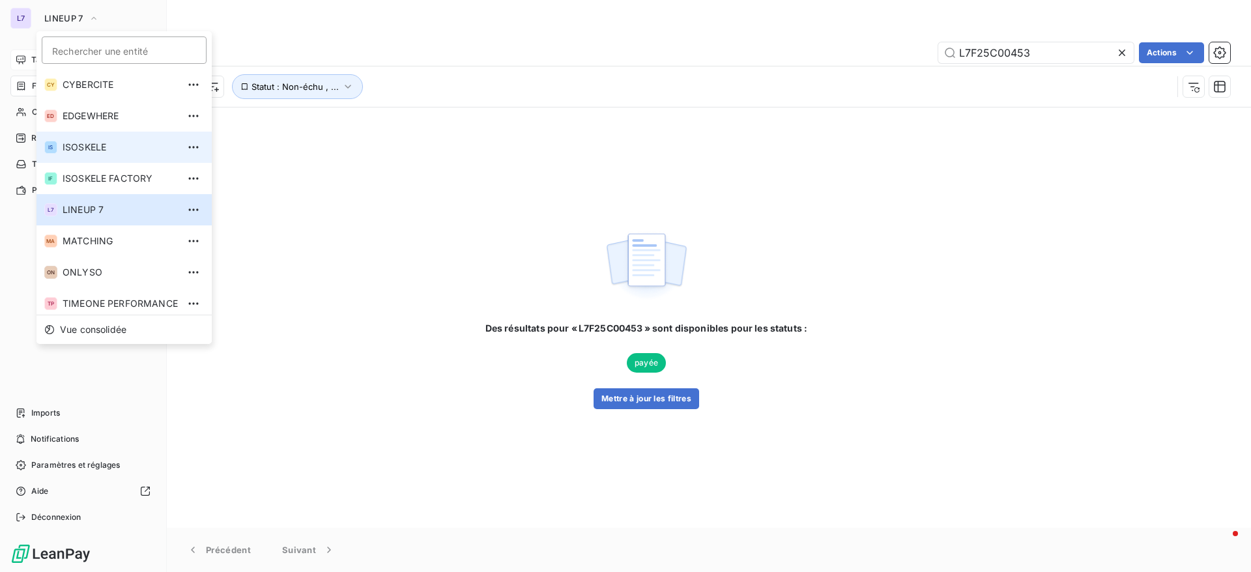
click at [77, 143] on span "ISOSKELE" at bounding box center [120, 147] width 115 height 13
type input "ISF25C01583"
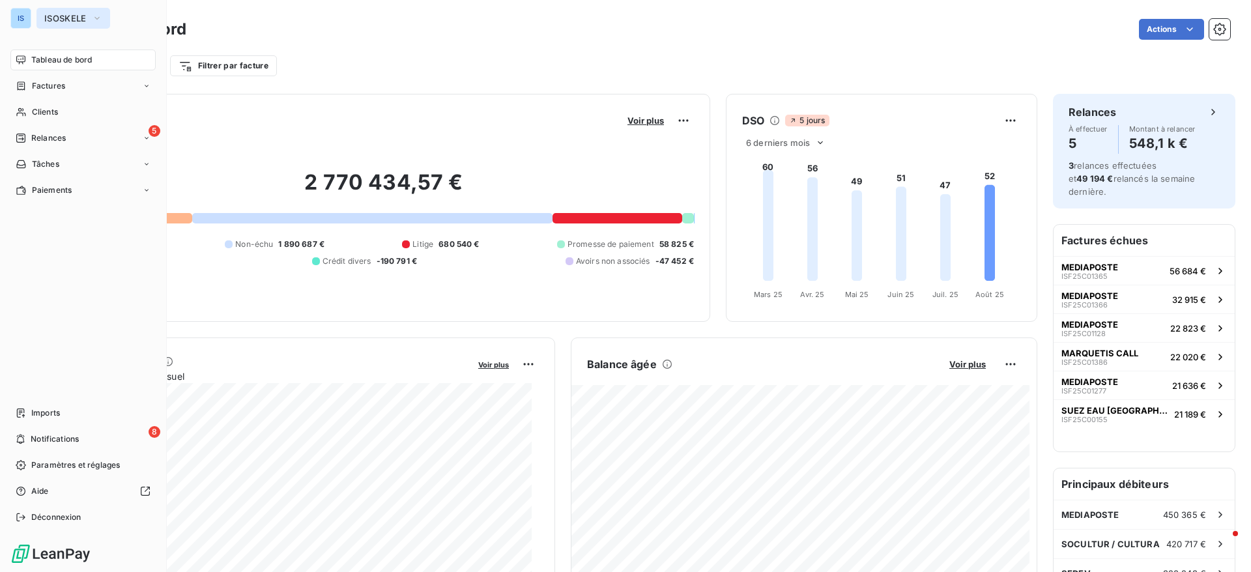
click at [46, 20] on span "ISOSKELE" at bounding box center [65, 18] width 42 height 10
